Goal: Task Accomplishment & Management: Manage account settings

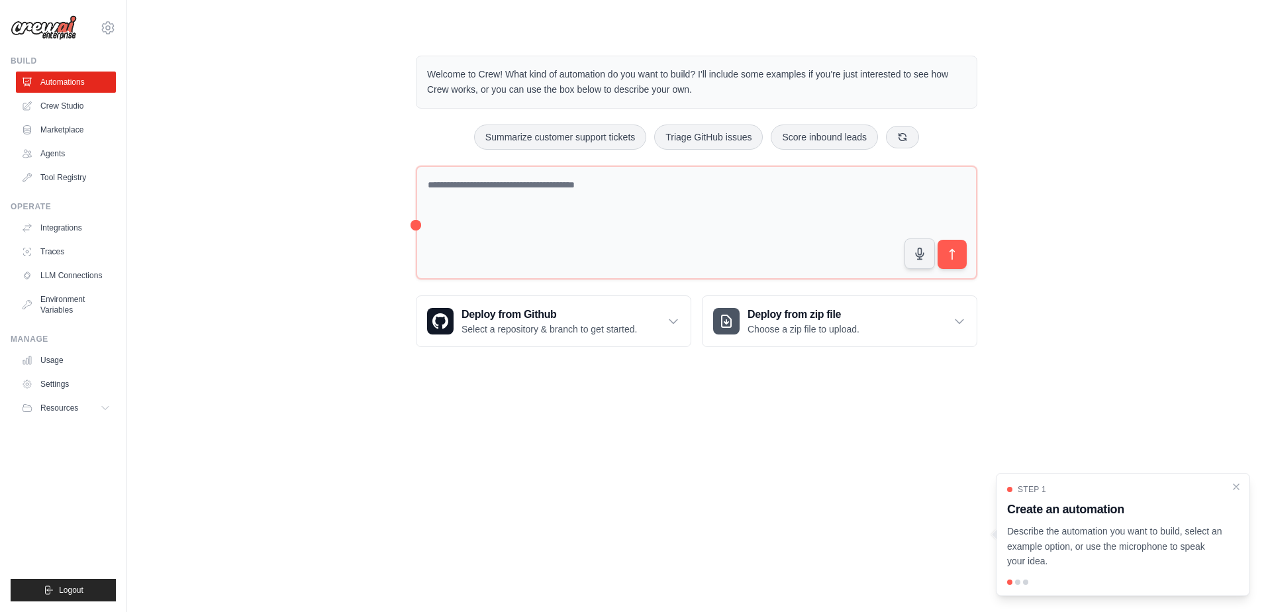
click at [68, 95] on ul "Automations Crew Studio Marketplace Agents Tool Registry" at bounding box center [66, 129] width 100 height 117
click at [66, 103] on link "Crew Studio" at bounding box center [67, 105] width 100 height 21
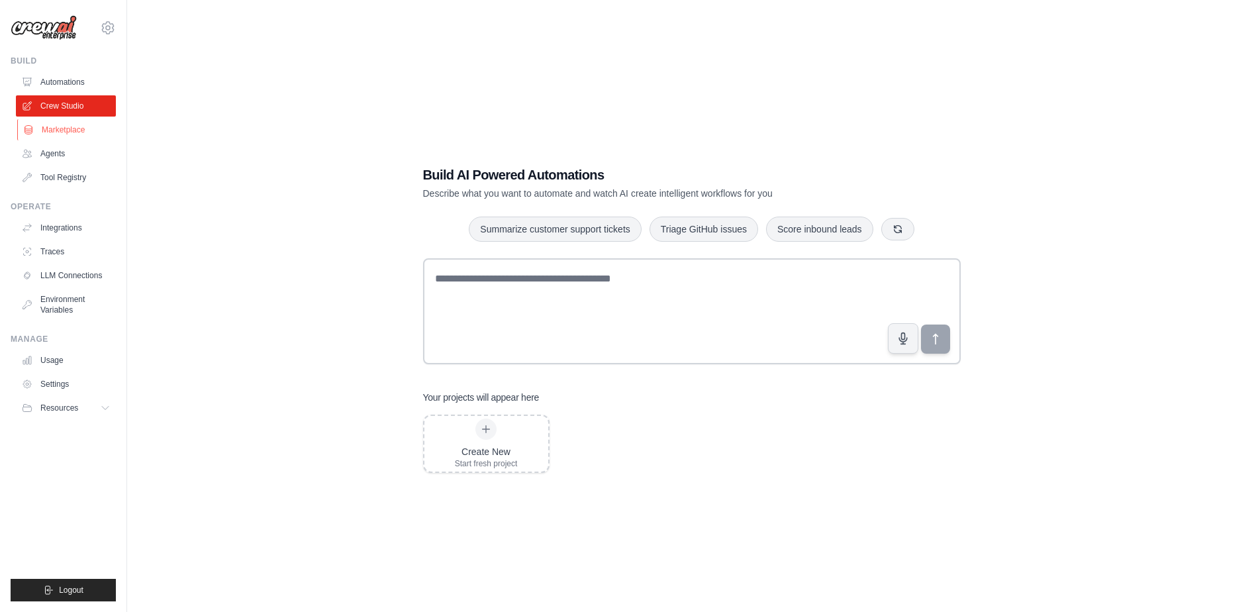
click at [62, 136] on link "Marketplace" at bounding box center [67, 129] width 100 height 21
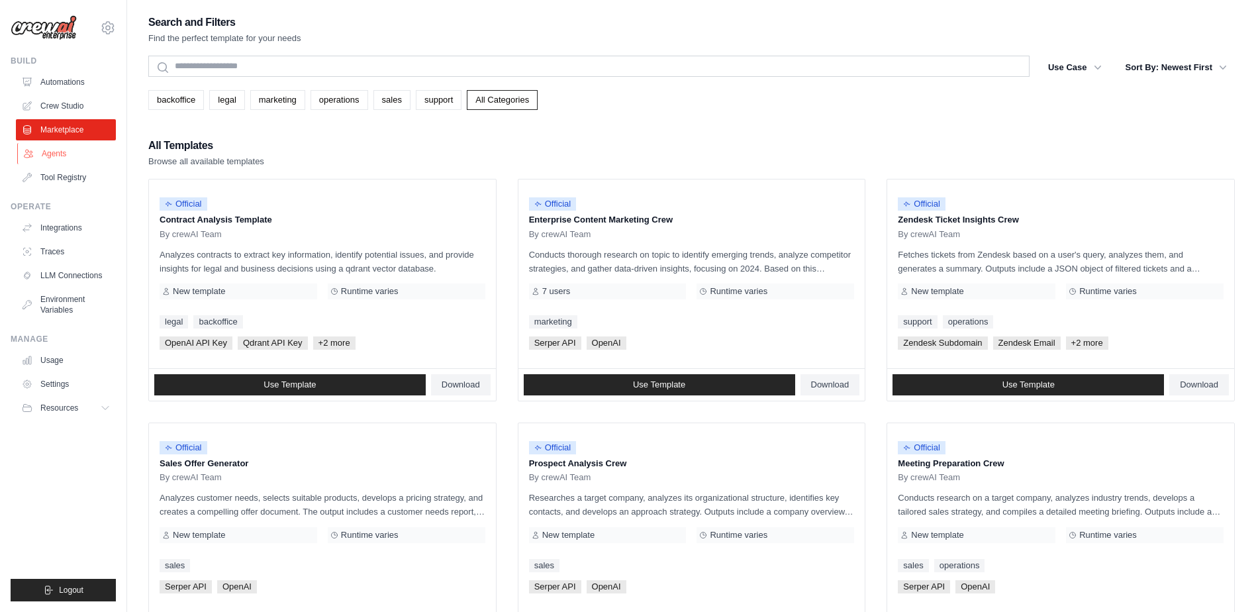
click at [52, 153] on link "Agents" at bounding box center [67, 153] width 100 height 21
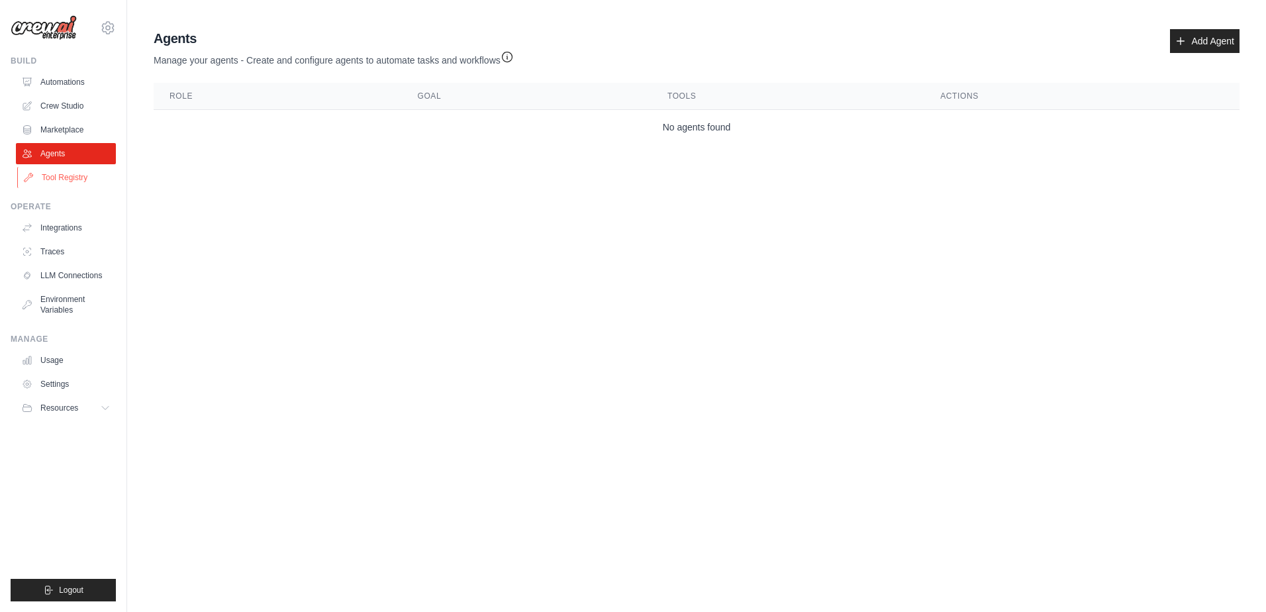
click at [60, 171] on link "Tool Registry" at bounding box center [67, 177] width 100 height 21
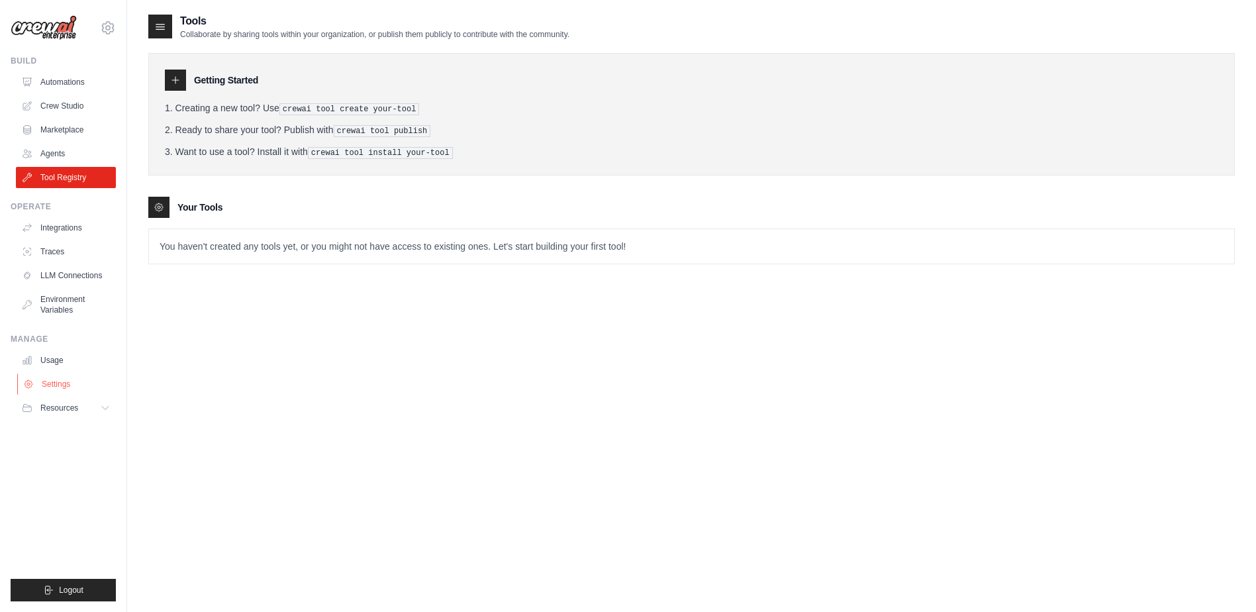
click at [89, 387] on link "Settings" at bounding box center [67, 383] width 100 height 21
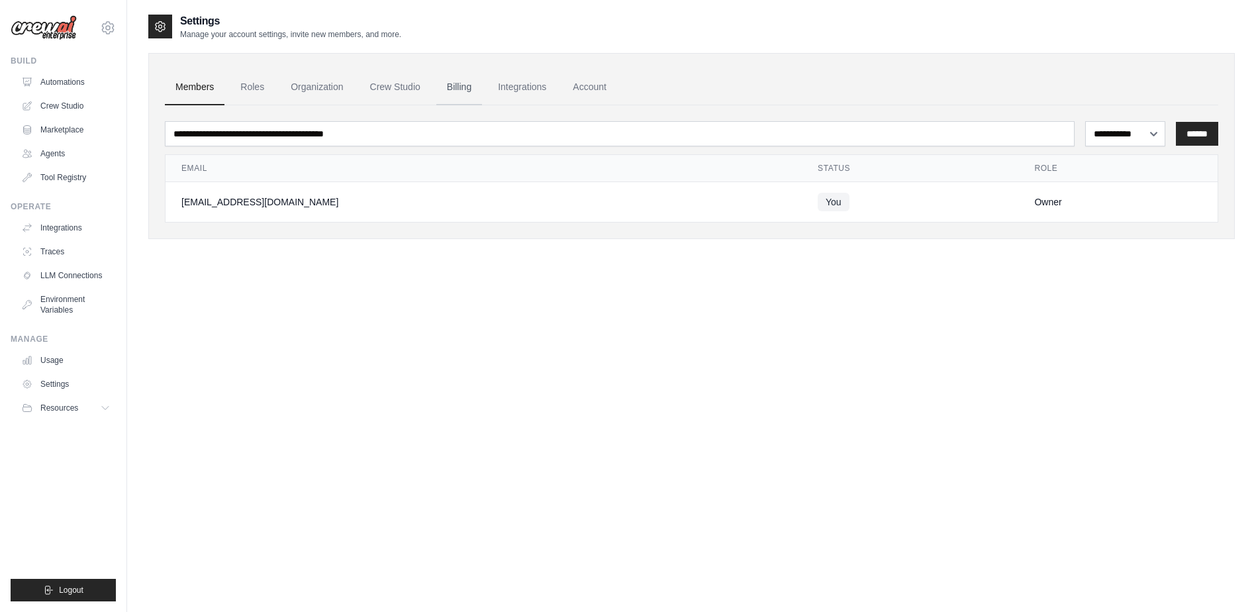
click at [463, 83] on link "Billing" at bounding box center [459, 88] width 46 height 36
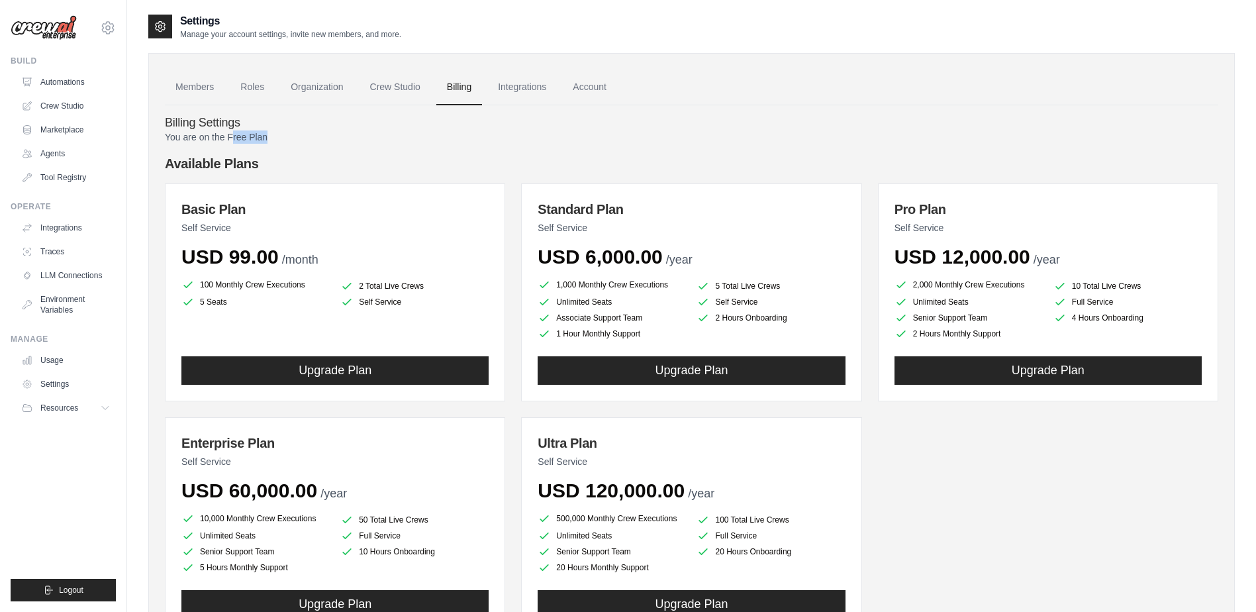
drag, startPoint x: 234, startPoint y: 132, endPoint x: 277, endPoint y: 138, distance: 42.8
click at [277, 138] on p "You are on the Free Plan" at bounding box center [691, 136] width 1053 height 13
click at [279, 138] on p "You are on the Free Plan" at bounding box center [691, 136] width 1053 height 13
drag, startPoint x: 199, startPoint y: 128, endPoint x: 346, endPoint y: 145, distance: 147.3
click at [346, 145] on div "Billing Settings You are on the Free Plan Available Plans Basic Plan Self Servi…" at bounding box center [691, 384] width 1053 height 558
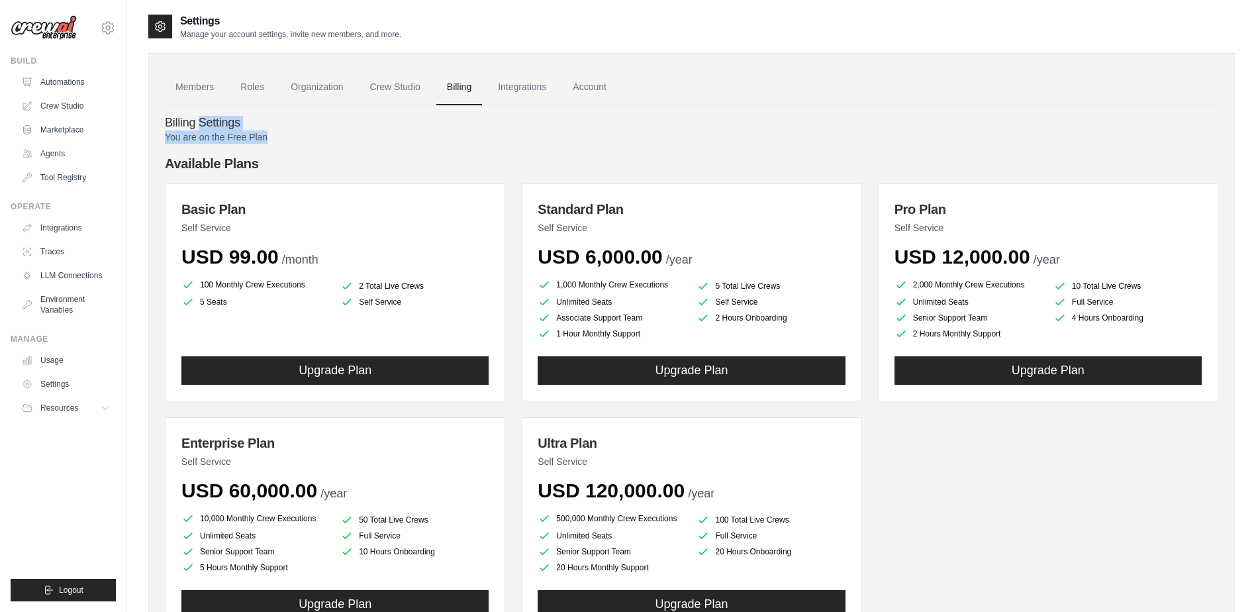
drag, startPoint x: 346, startPoint y: 145, endPoint x: 300, endPoint y: 140, distance: 46.0
click at [334, 146] on div "You are on the Free Plan Available Plans Basic Plan Self Service USD 99.00 /mon…" at bounding box center [691, 396] width 1053 height 533
click at [198, 99] on link "Members" at bounding box center [195, 88] width 60 height 36
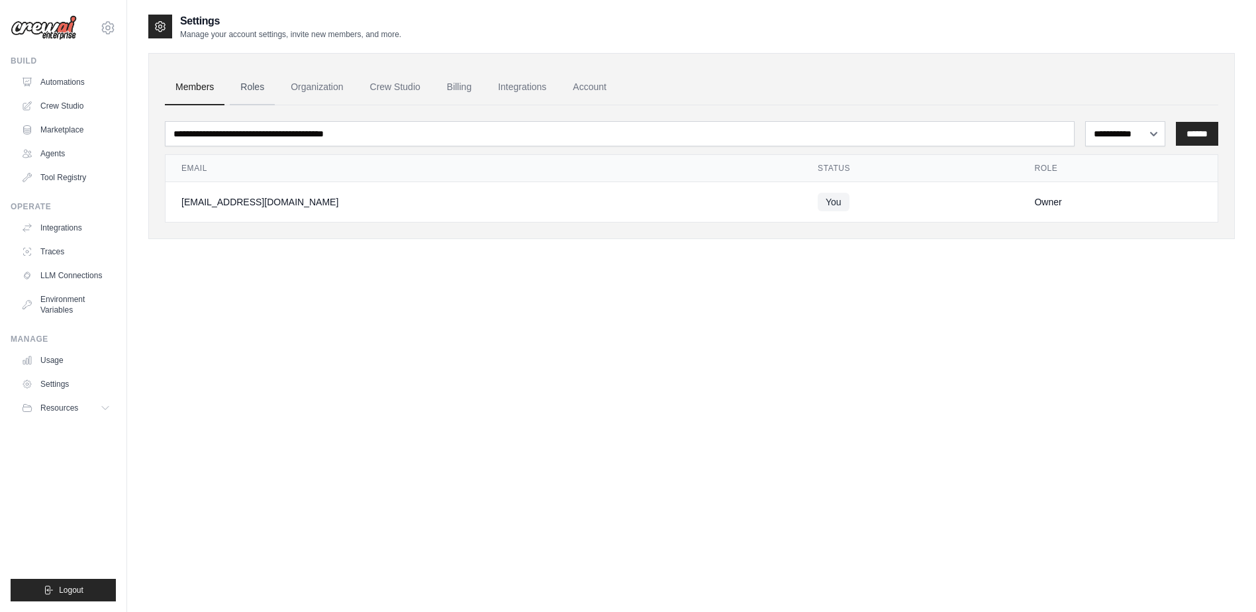
click at [262, 97] on link "Roles" at bounding box center [252, 88] width 45 height 36
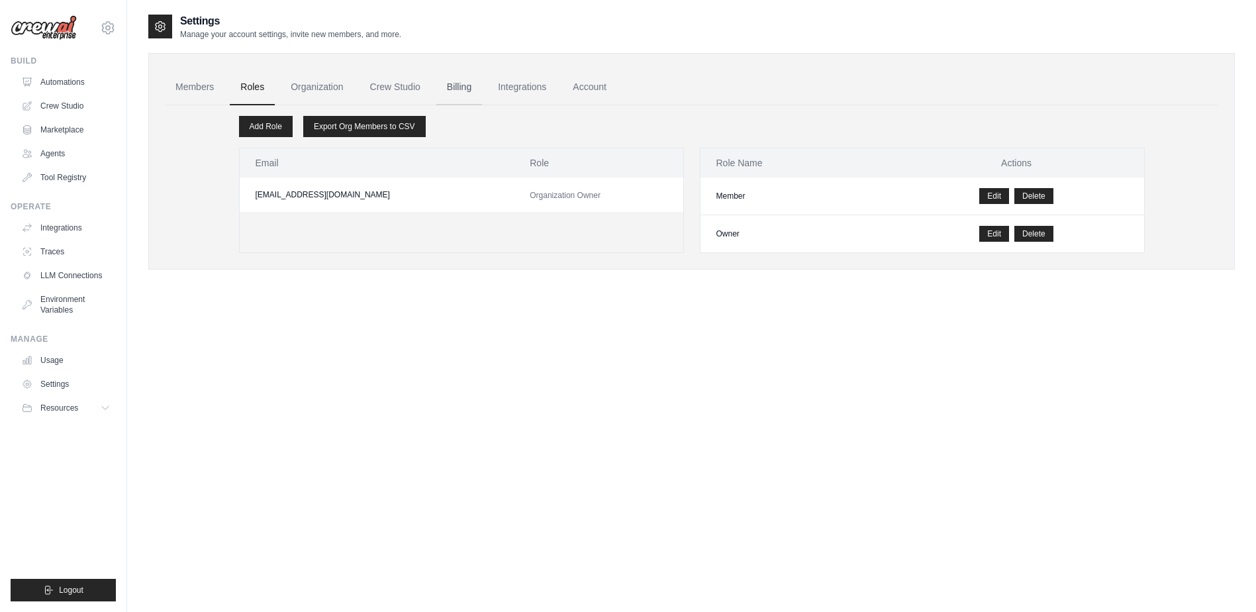
click at [453, 92] on link "Billing" at bounding box center [459, 88] width 46 height 36
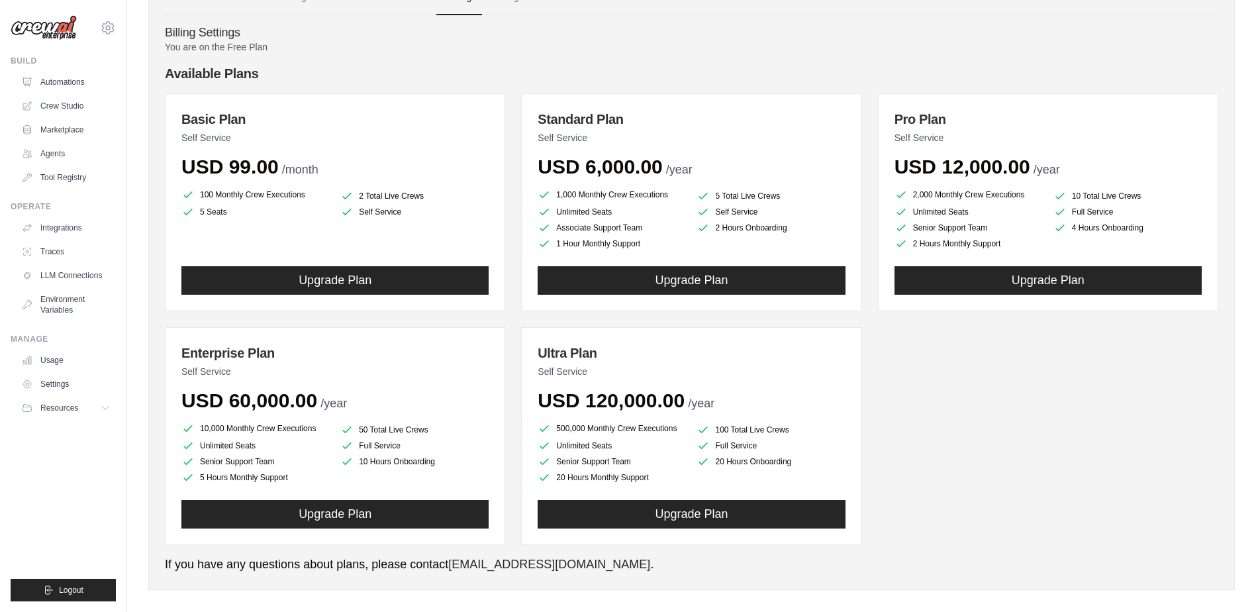
scroll to position [103, 0]
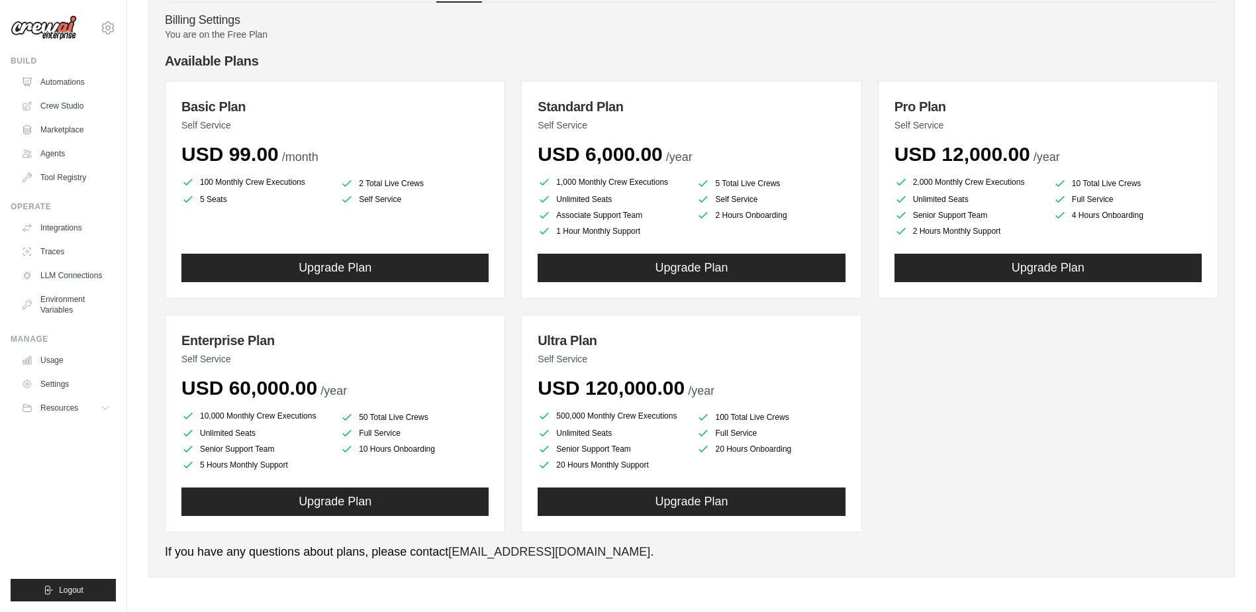
click at [514, 163] on div "Basic Plan Self Service USD 99.00 /month 100 Monthly Crew Executions 2 Total Li…" at bounding box center [691, 307] width 1053 height 452
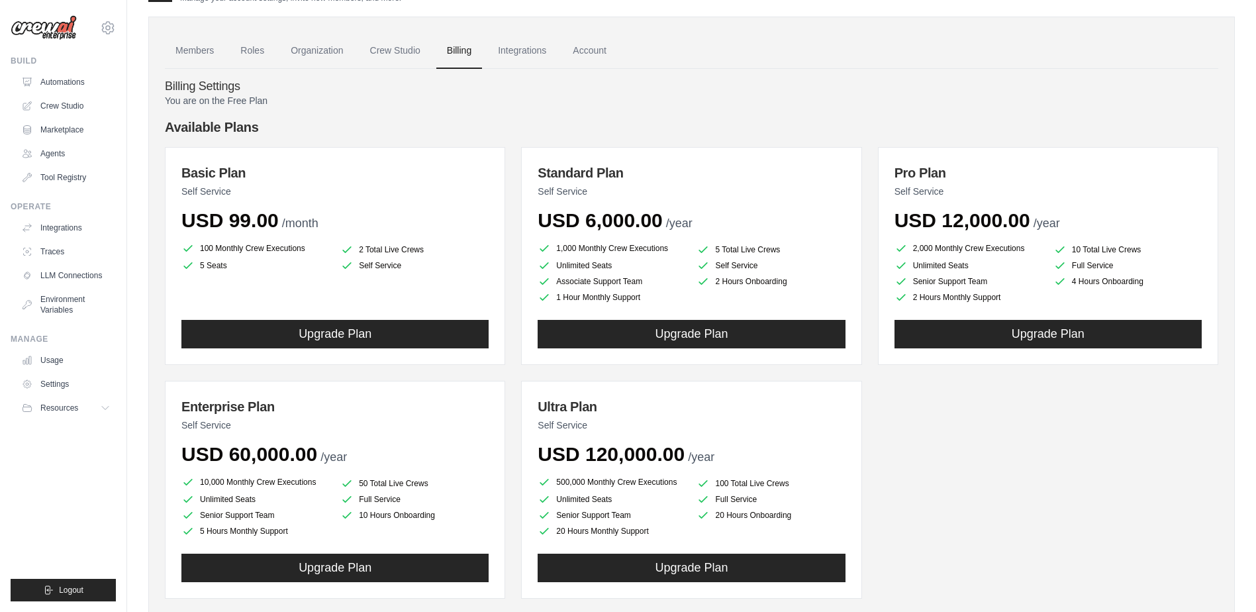
scroll to position [0, 0]
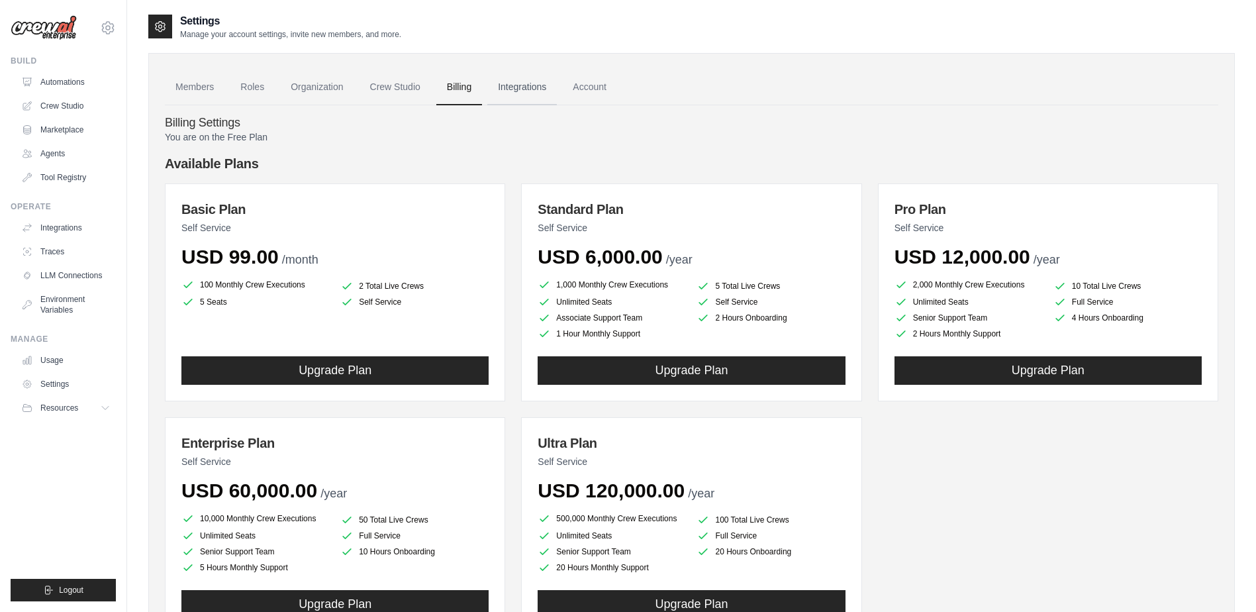
click at [516, 83] on link "Integrations" at bounding box center [522, 88] width 70 height 36
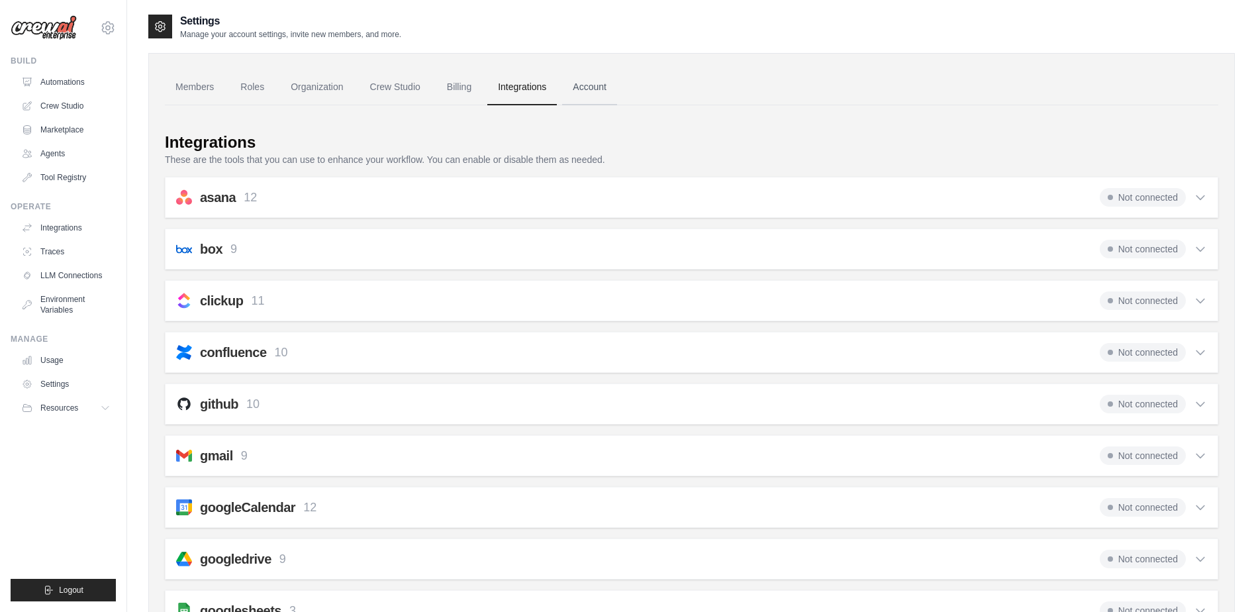
click at [575, 90] on link "Account" at bounding box center [589, 88] width 55 height 36
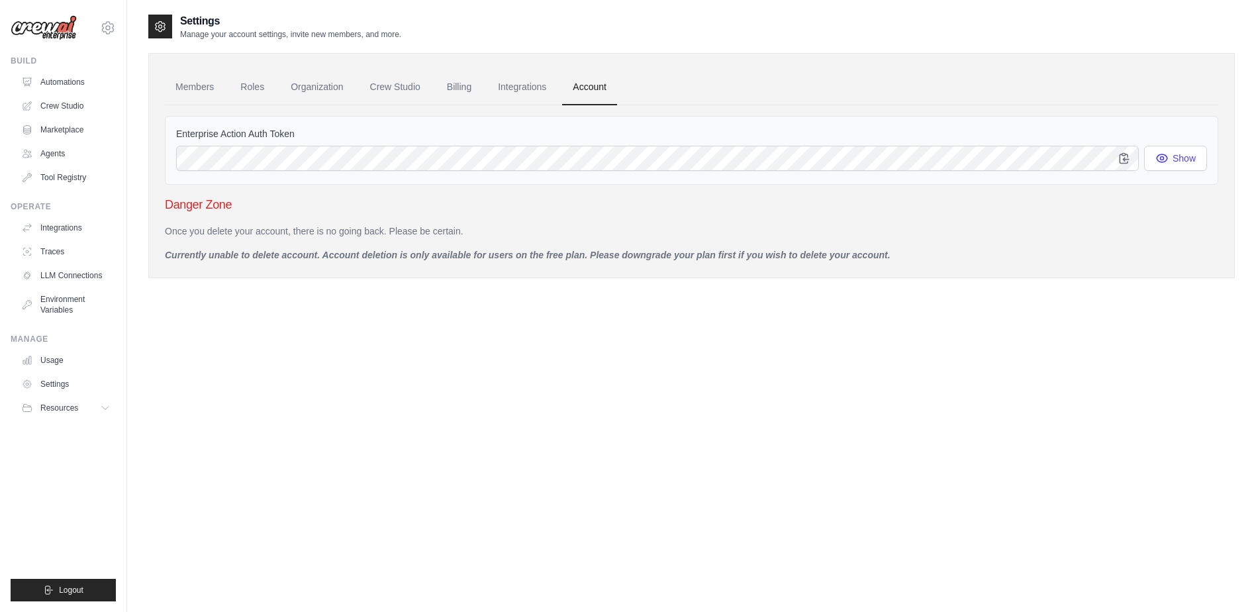
click at [384, 64] on div "Members Roles Organization Crew Studio Billing Integrations Account Enterprise …" at bounding box center [691, 165] width 1086 height 225
click at [349, 93] on link "Organization" at bounding box center [316, 88] width 73 height 36
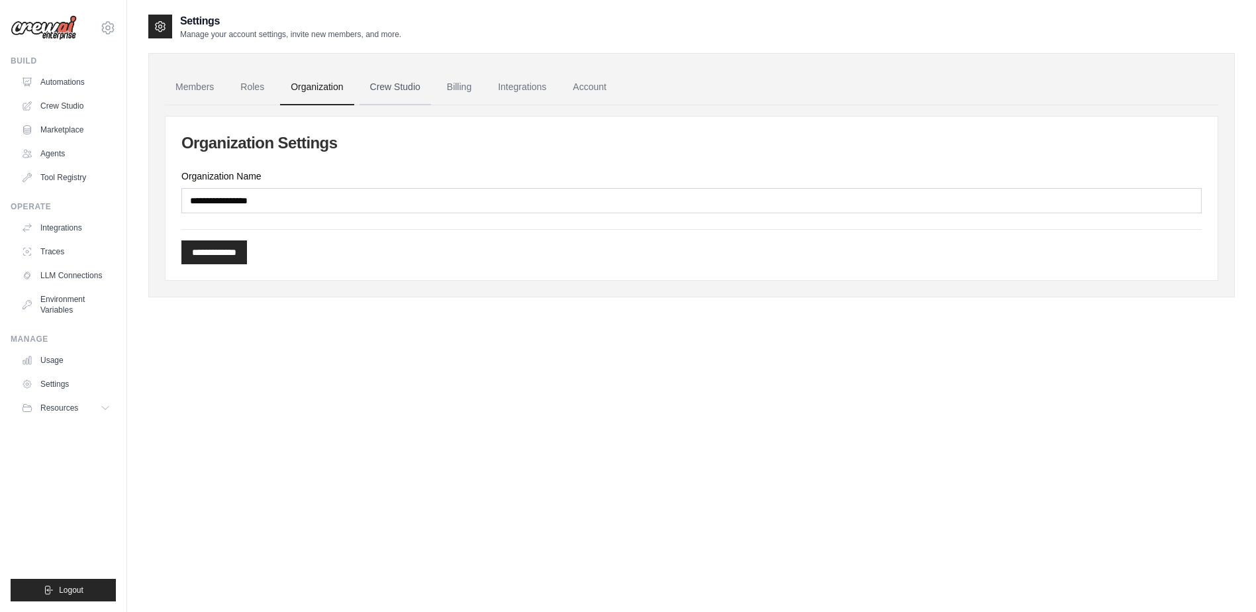
click at [386, 82] on link "Crew Studio" at bounding box center [394, 88] width 71 height 36
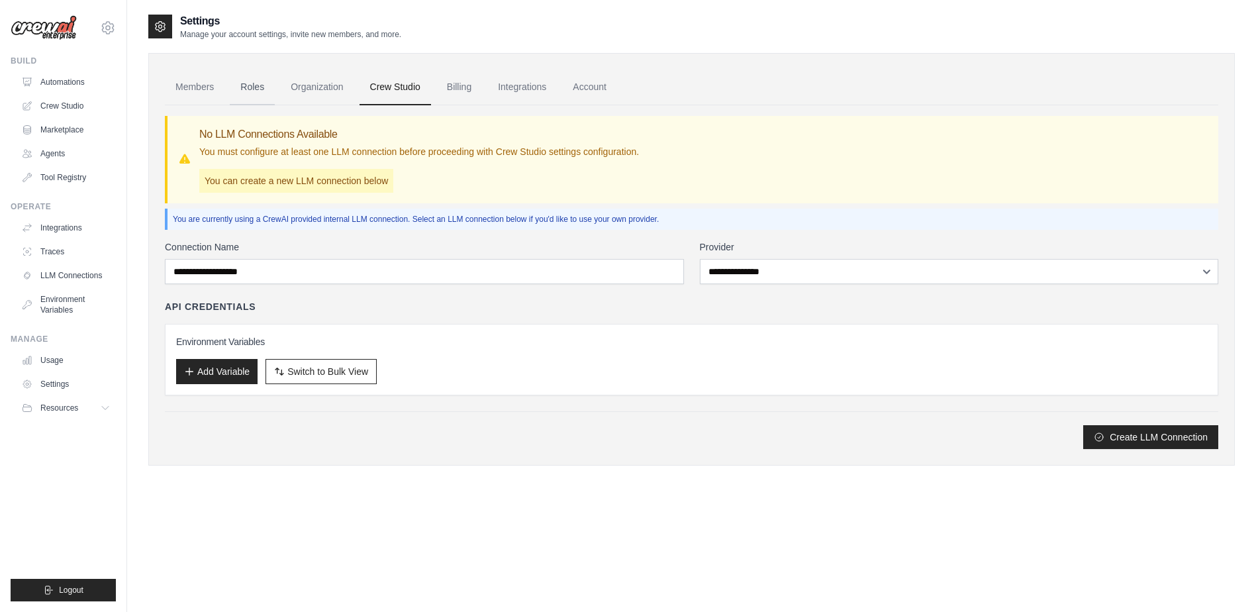
click at [265, 91] on link "Roles" at bounding box center [252, 88] width 45 height 36
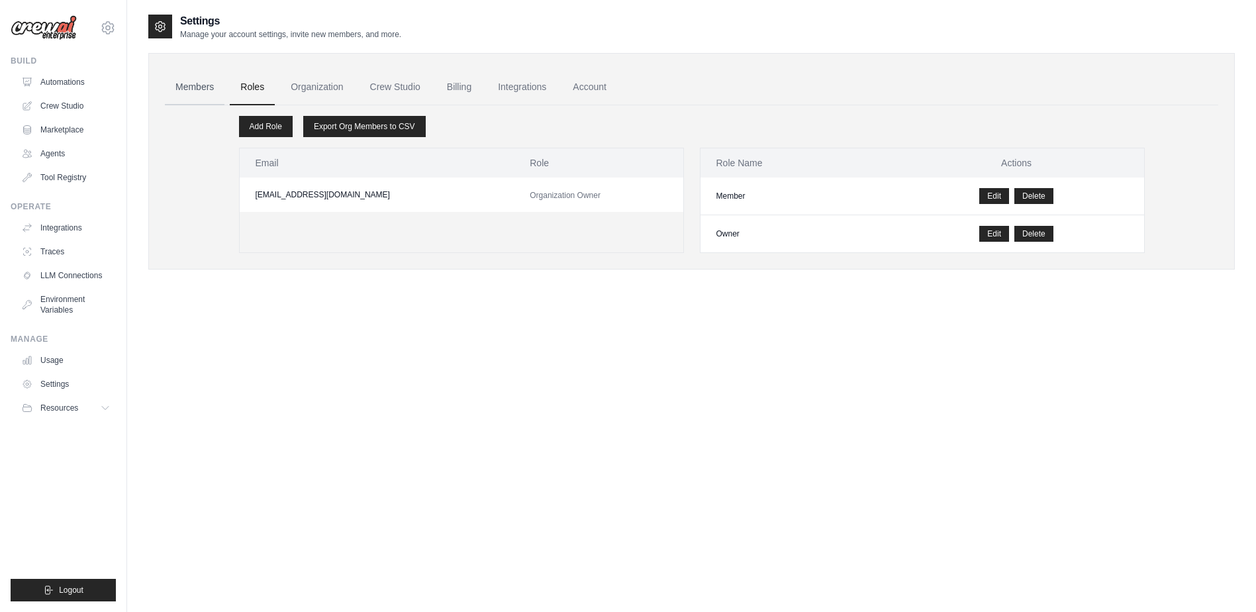
click at [193, 86] on link "Members" at bounding box center [195, 88] width 60 height 36
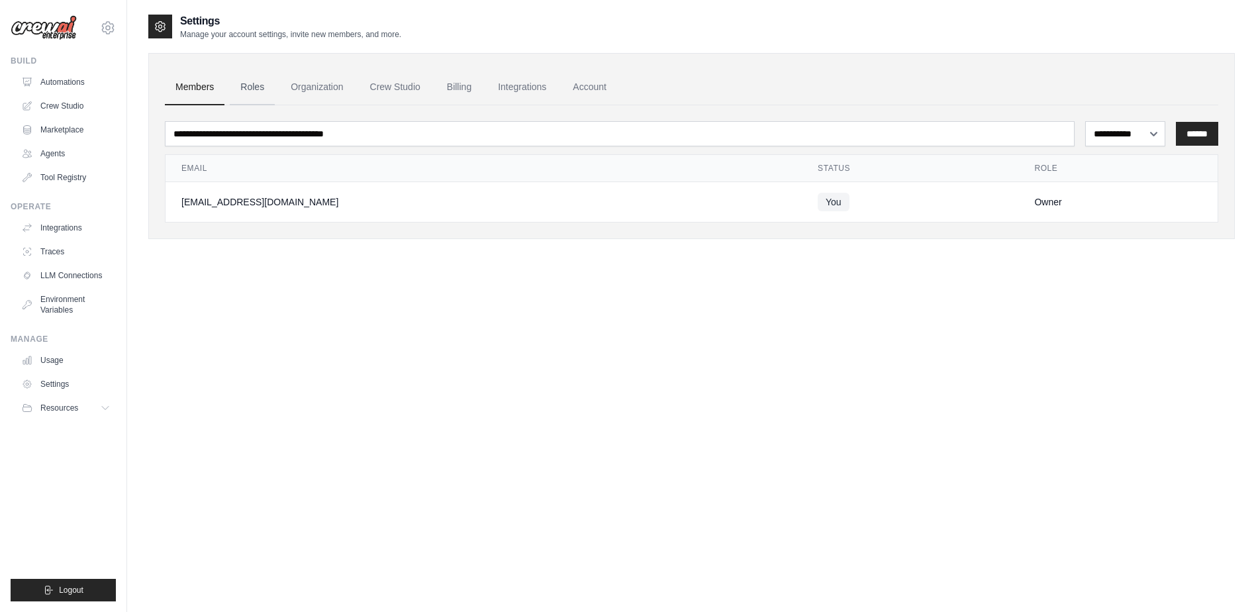
click at [250, 84] on link "Roles" at bounding box center [252, 88] width 45 height 36
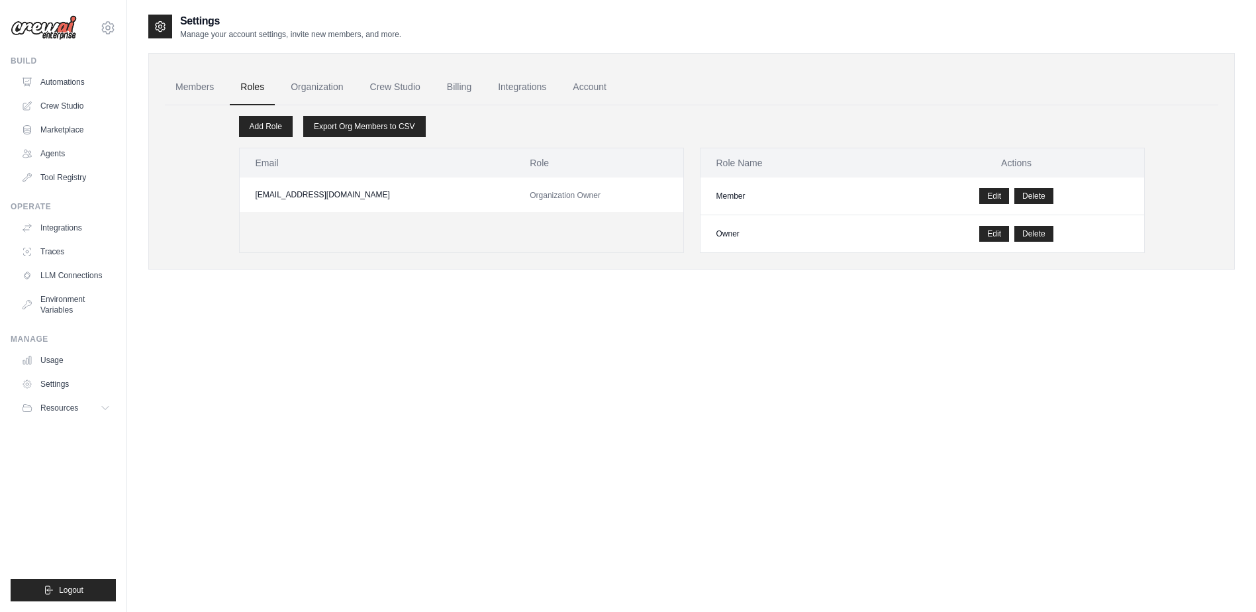
drag, startPoint x: 381, startPoint y: 191, endPoint x: 262, endPoint y: 205, distance: 120.0
click at [262, 205] on td "[EMAIL_ADDRESS][DOMAIN_NAME]" at bounding box center [377, 194] width 275 height 34
click at [263, 204] on td "[EMAIL_ADDRESS][DOMAIN_NAME]" at bounding box center [377, 194] width 275 height 34
drag, startPoint x: 260, startPoint y: 194, endPoint x: 420, endPoint y: 160, distance: 164.5
click at [420, 160] on table "Email Role [EMAIL_ADDRESS][DOMAIN_NAME] Organization Owner" at bounding box center [462, 180] width 444 height 64
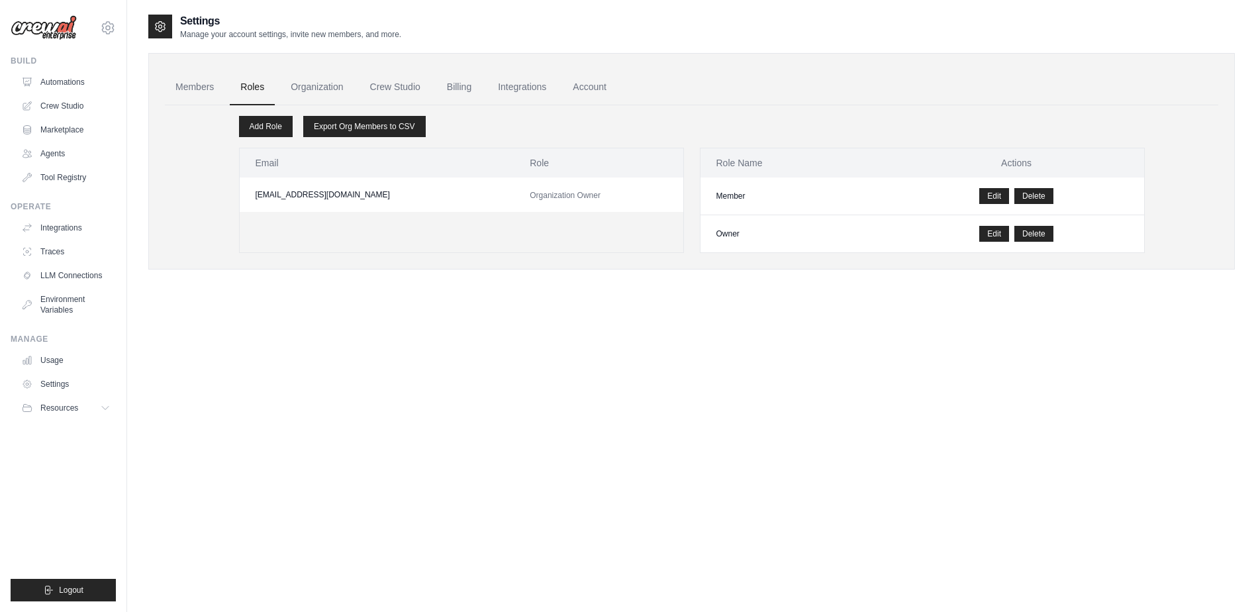
drag, startPoint x: 420, startPoint y: 160, endPoint x: 382, endPoint y: 189, distance: 48.6
click at [382, 189] on td "[EMAIL_ADDRESS][DOMAIN_NAME]" at bounding box center [377, 194] width 275 height 34
click at [56, 363] on link "Usage" at bounding box center [67, 360] width 100 height 21
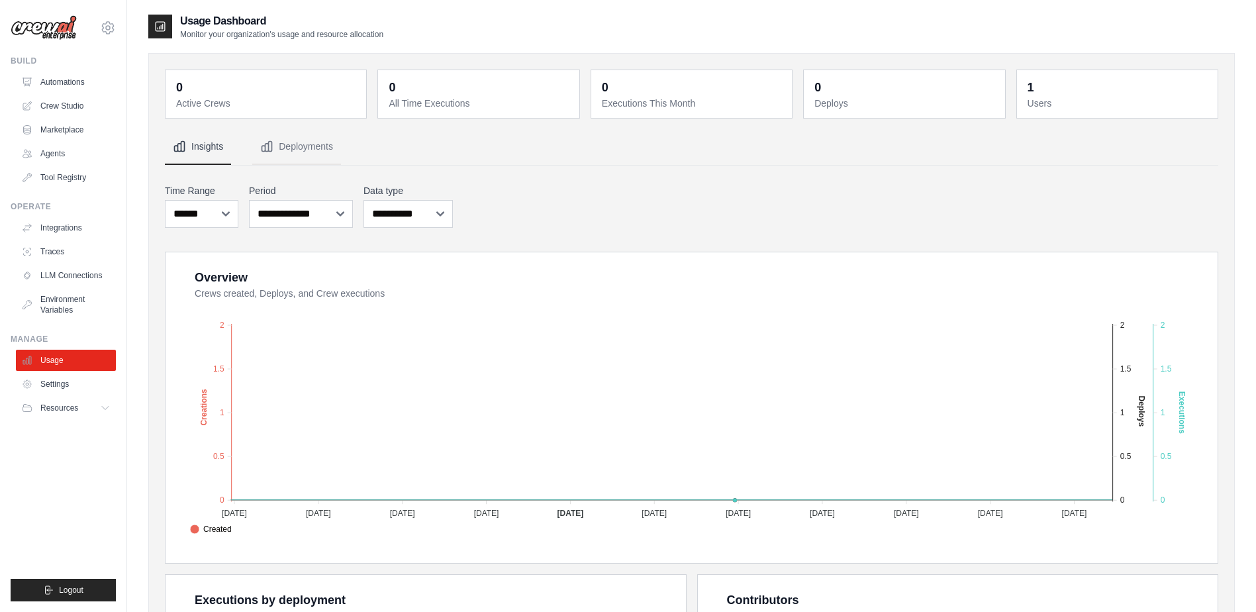
click at [695, 132] on nav "Insights Deployments" at bounding box center [691, 147] width 1053 height 36
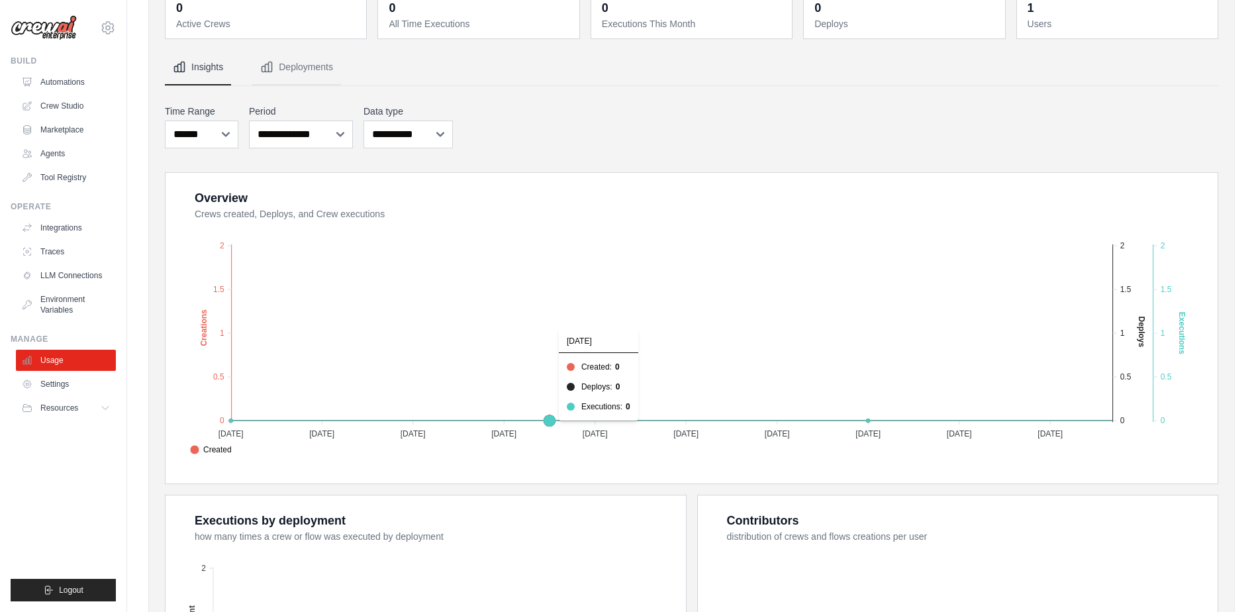
scroll to position [66, 0]
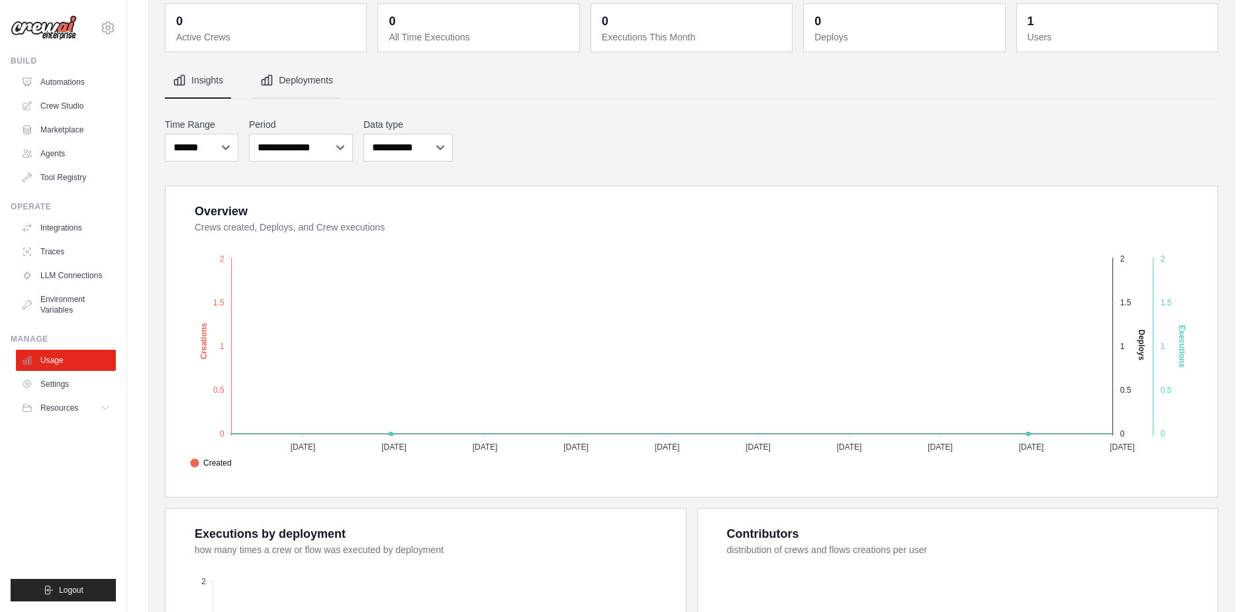
click at [280, 97] on button "Deployments" at bounding box center [296, 81] width 89 height 36
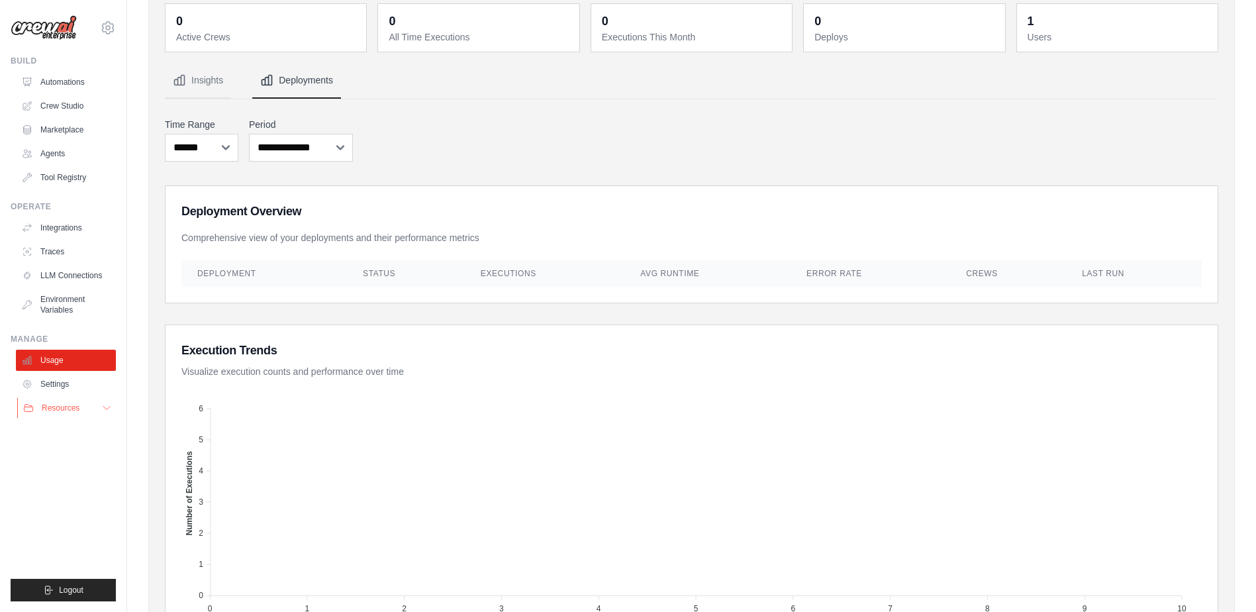
click at [53, 407] on span "Resources" at bounding box center [61, 408] width 38 height 11
click at [75, 379] on link "Settings" at bounding box center [67, 383] width 100 height 21
